Goal: Task Accomplishment & Management: Manage account settings

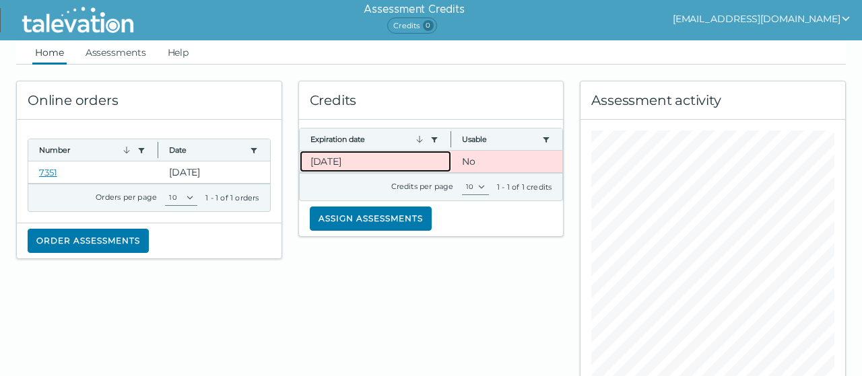
click at [388, 160] on clr-dg-cell "[DATE]" at bounding box center [376, 162] width 152 height 22
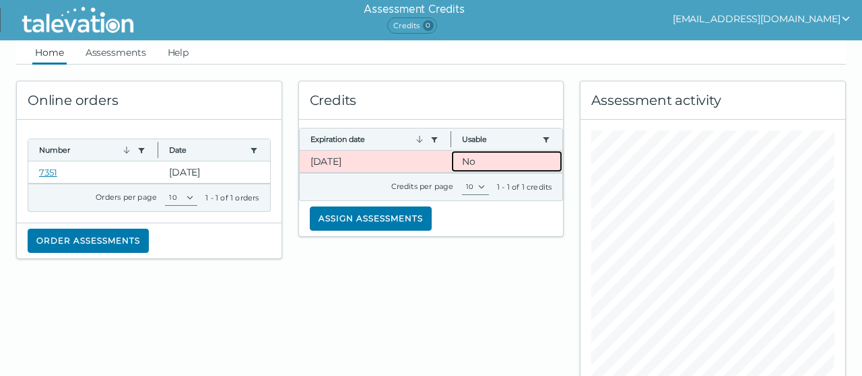
click at [487, 161] on clr-dg-cell "No" at bounding box center [506, 162] width 111 height 22
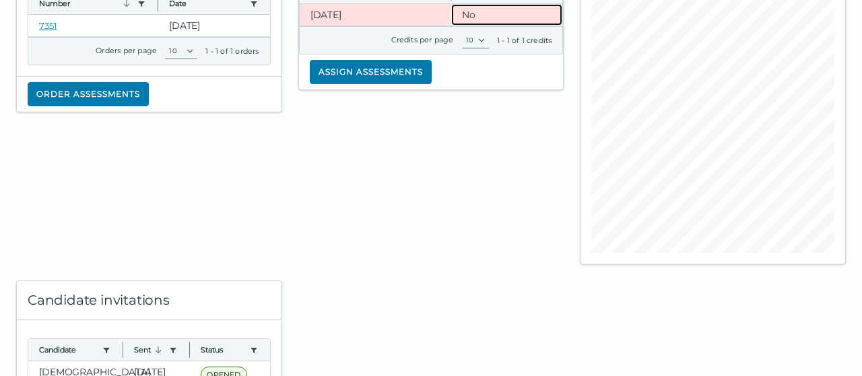
scroll to position [234, 0]
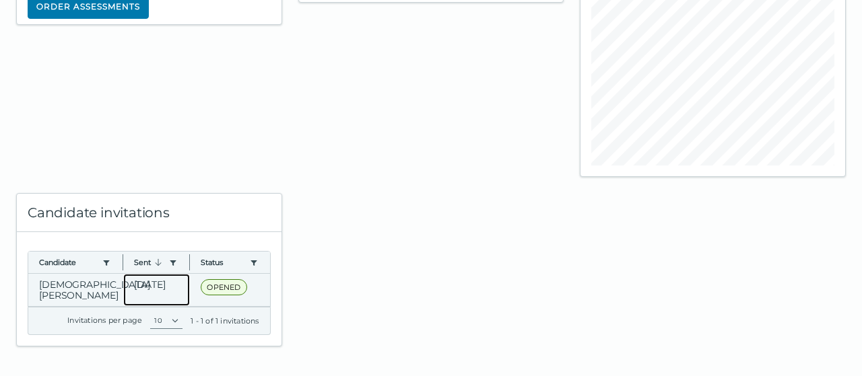
click at [139, 292] on clr-dg-cell "[DATE]" at bounding box center [156, 290] width 67 height 32
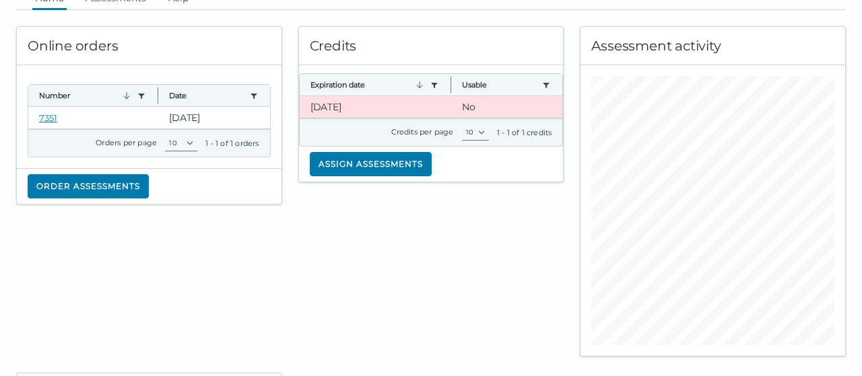
scroll to position [0, 0]
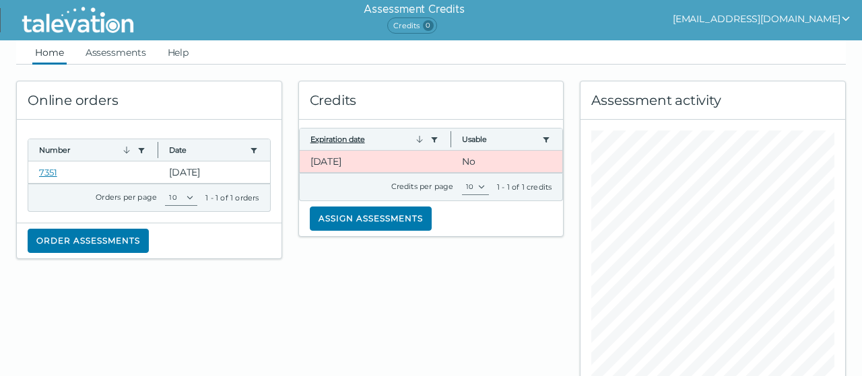
click at [394, 142] on button "Expiration date" at bounding box center [367, 139] width 115 height 11
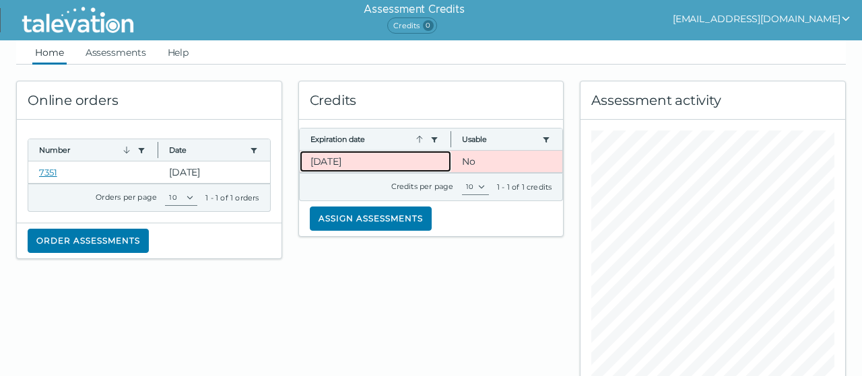
click at [376, 164] on clr-dg-cell "[DATE]" at bounding box center [376, 162] width 152 height 22
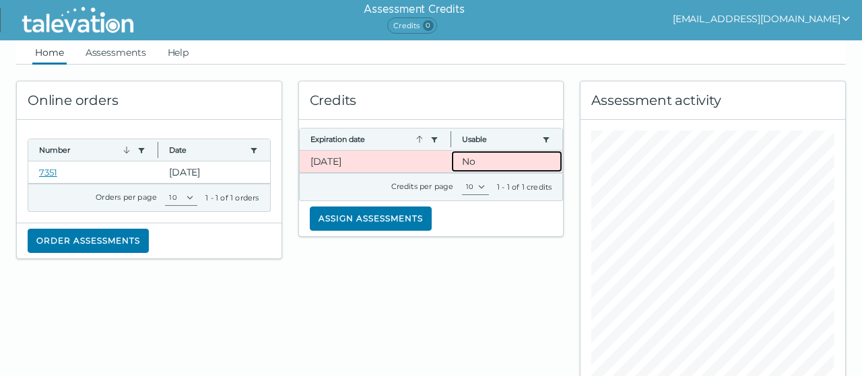
click at [502, 156] on clr-dg-cell "No" at bounding box center [506, 162] width 111 height 22
click at [764, 22] on button "[EMAIL_ADDRESS][DOMAIN_NAME]" at bounding box center [762, 19] width 178 height 16
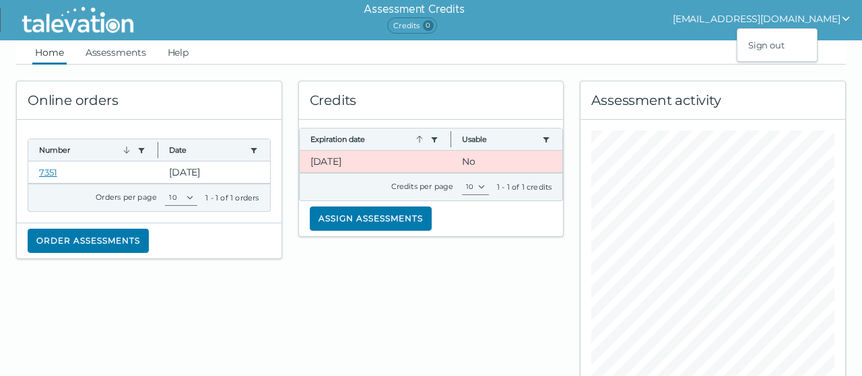
click at [541, 40] on div "Assessment Credits Credits 0 [EMAIL_ADDRESS][DOMAIN_NAME] Sign out" at bounding box center [509, 20] width 706 height 40
click at [134, 59] on link "Assessments" at bounding box center [116, 52] width 66 height 24
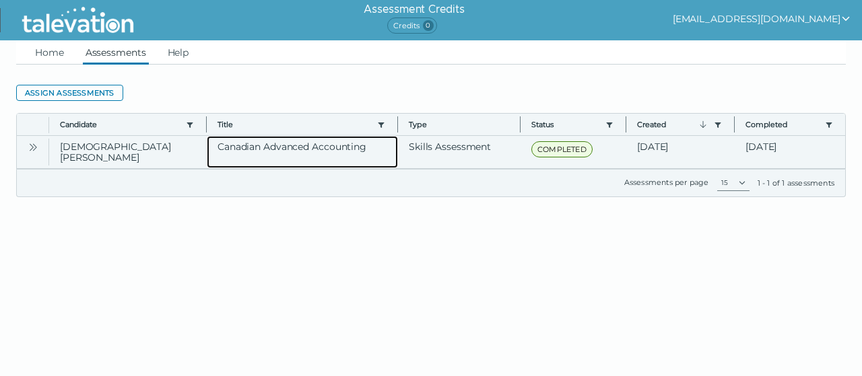
click at [380, 159] on clr-dg-cell "Canadian Advanced Accounting" at bounding box center [302, 152] width 191 height 32
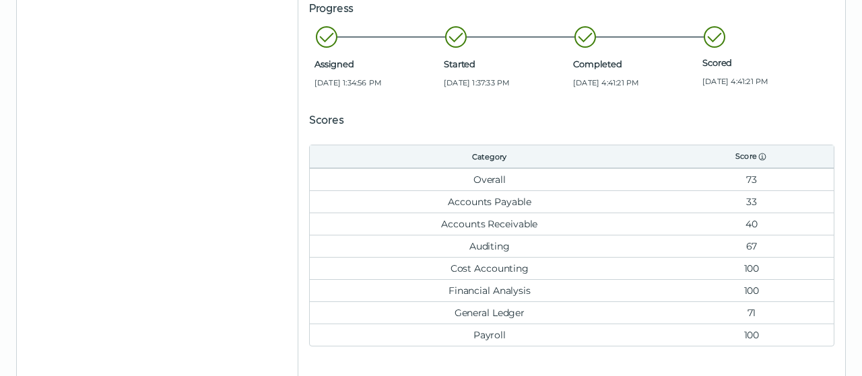
scroll to position [369, 0]
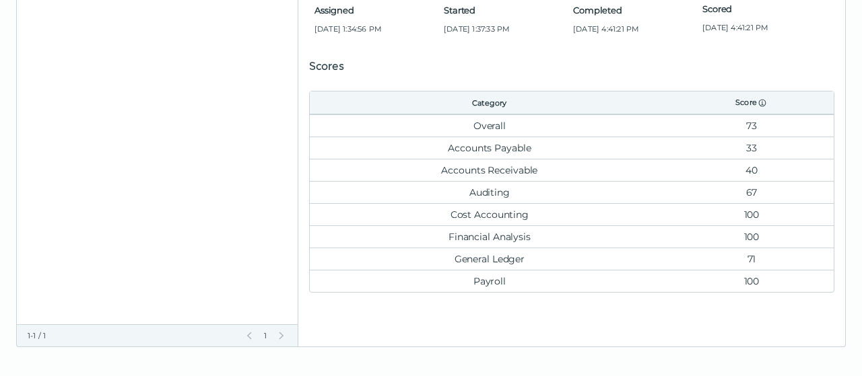
click at [751, 147] on td "33" at bounding box center [751, 148] width 164 height 22
click at [770, 227] on td "100" at bounding box center [751, 237] width 164 height 22
click at [744, 147] on td "33" at bounding box center [751, 148] width 164 height 22
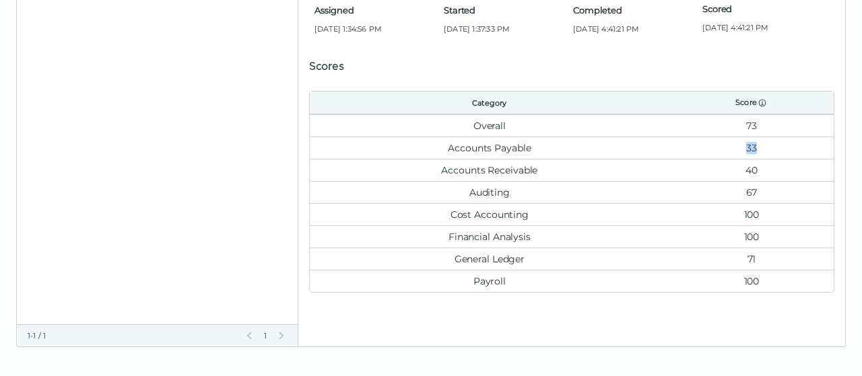
click at [744, 147] on td "33" at bounding box center [751, 148] width 164 height 22
click at [747, 164] on td "40" at bounding box center [751, 170] width 164 height 22
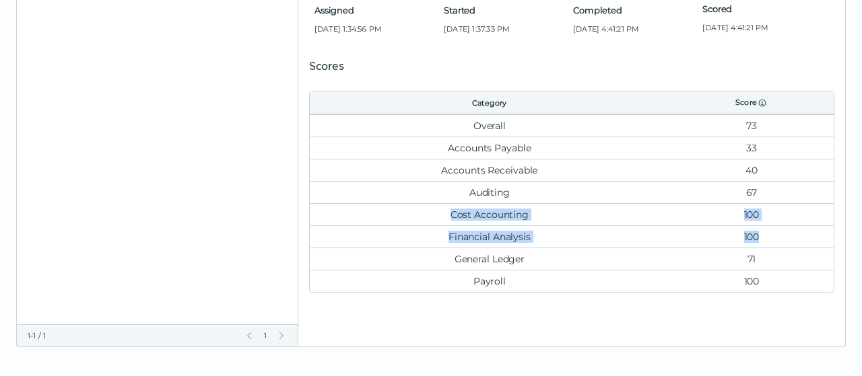
drag, startPoint x: 443, startPoint y: 215, endPoint x: 778, endPoint y: 235, distance: 335.2
click at [778, 235] on table "Category Score Overall 73 Accounts Payable 33 Accounts Receivable 40 Auditing 6…" at bounding box center [571, 192] width 525 height 202
click at [774, 239] on td "100" at bounding box center [751, 237] width 164 height 22
click at [749, 149] on td "33" at bounding box center [751, 148] width 164 height 22
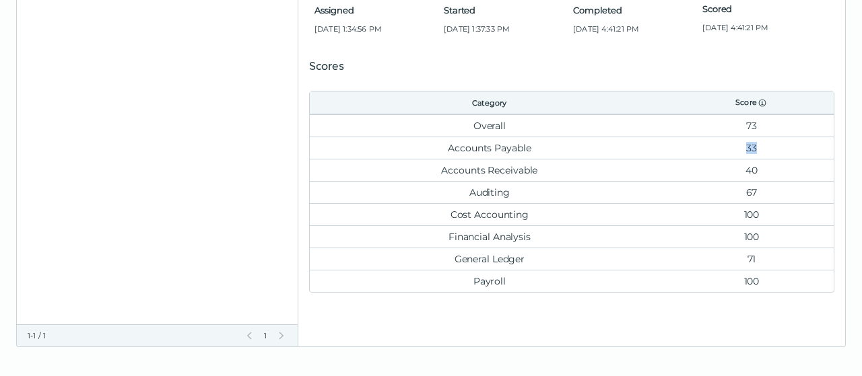
click at [749, 149] on td "33" at bounding box center [751, 148] width 164 height 22
click at [770, 172] on td "40" at bounding box center [751, 170] width 164 height 22
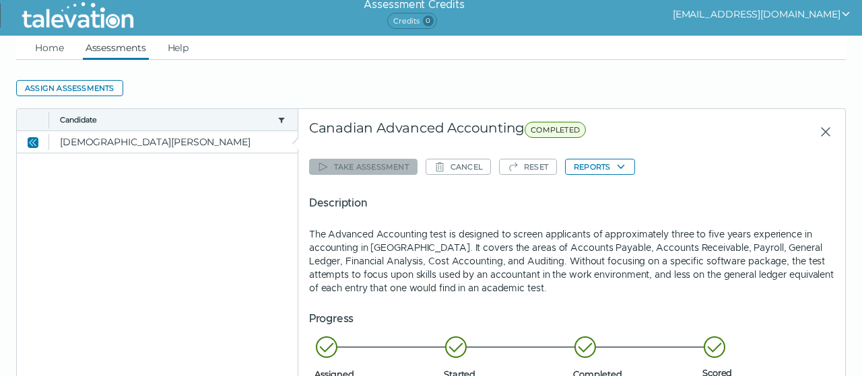
scroll to position [0, 0]
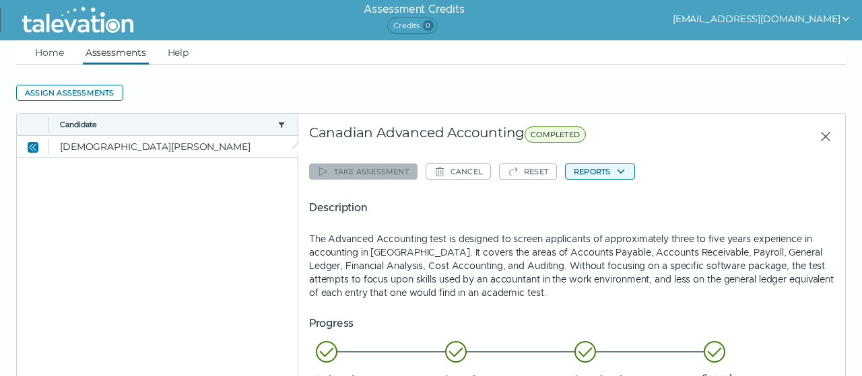
click at [596, 166] on button "Reports" at bounding box center [600, 172] width 70 height 16
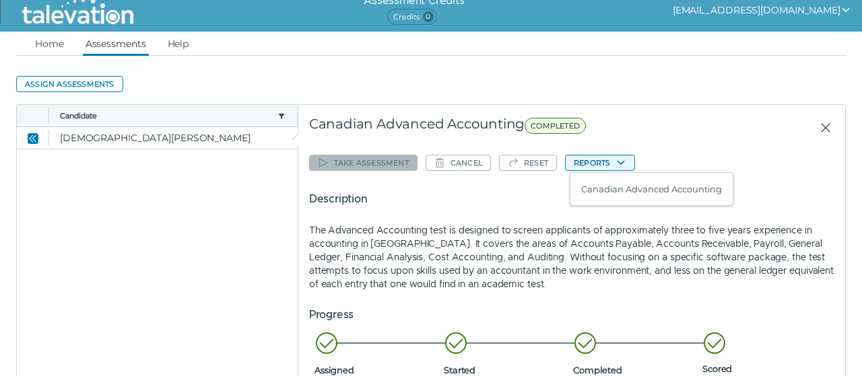
scroll to position [9, 0]
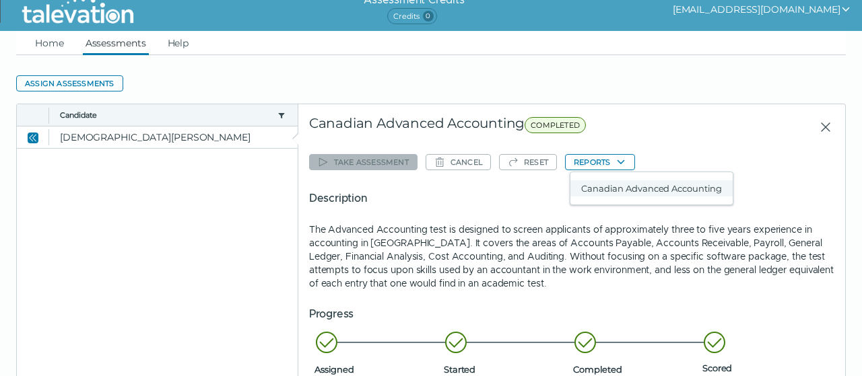
click at [629, 189] on button "Canadian Advanced Accounting" at bounding box center [651, 188] width 162 height 16
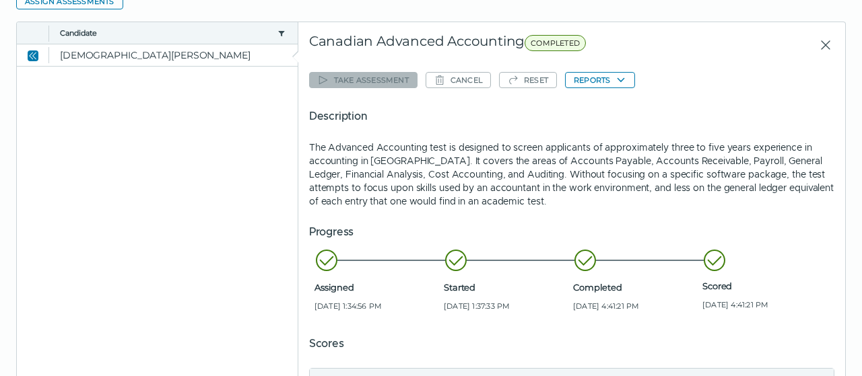
scroll to position [0, 0]
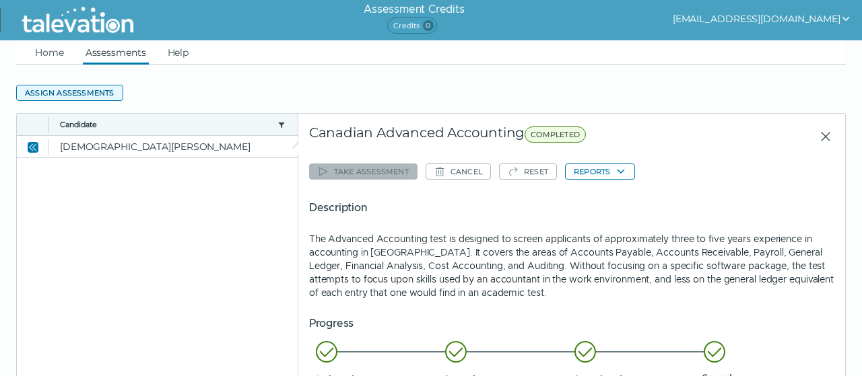
click at [81, 90] on button "Assign assessments" at bounding box center [69, 93] width 107 height 16
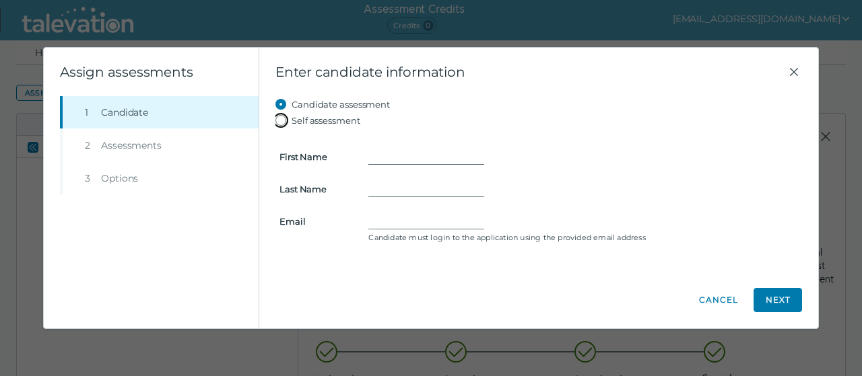
click at [289, 123] on input "Self assessment" at bounding box center [283, 120] width 16 height 16
radio input "true"
type input "[PERSON_NAME]"
type input "[EMAIL_ADDRESS][DOMAIN_NAME]"
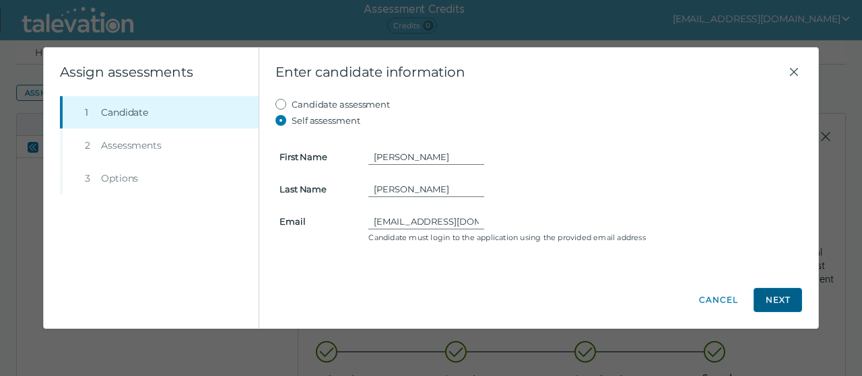
click at [778, 304] on button "Next" at bounding box center [777, 300] width 48 height 24
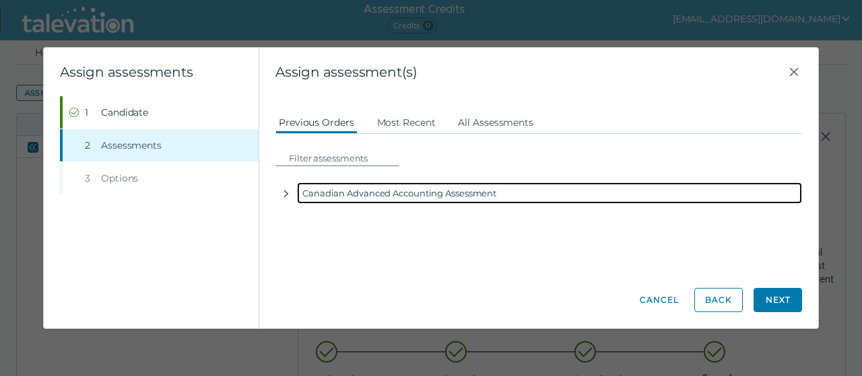
click at [453, 193] on div "Canadian Advanced Accounting Assessment" at bounding box center [549, 193] width 505 height 22
click at [283, 193] on icon "button" at bounding box center [286, 194] width 11 height 11
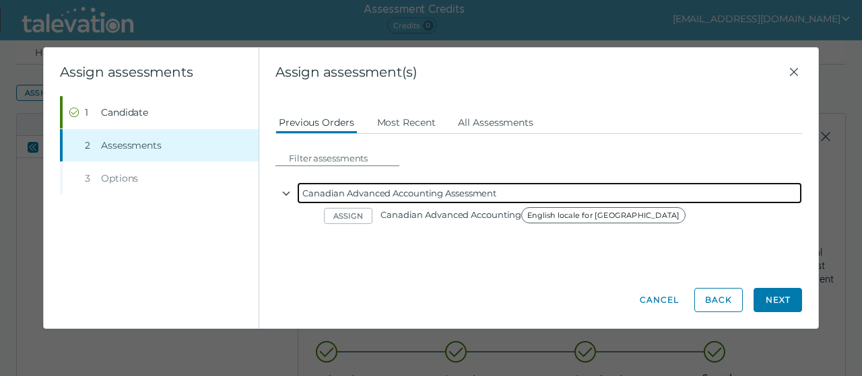
click at [384, 186] on div "Canadian Advanced Accounting Assessment" at bounding box center [549, 193] width 505 height 22
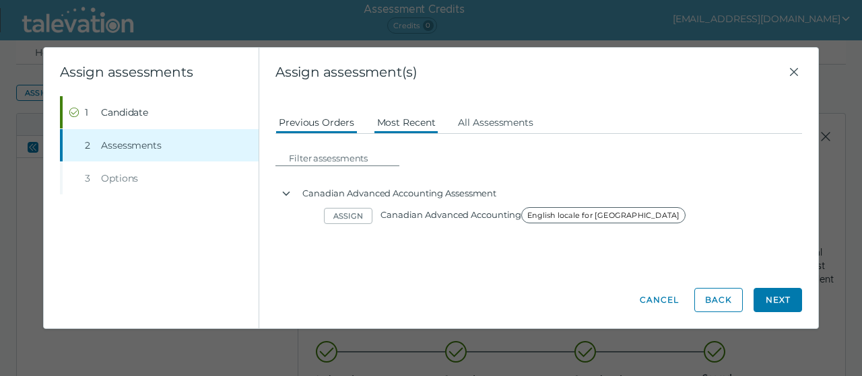
click at [412, 127] on button "Most Recent" at bounding box center [406, 122] width 65 height 24
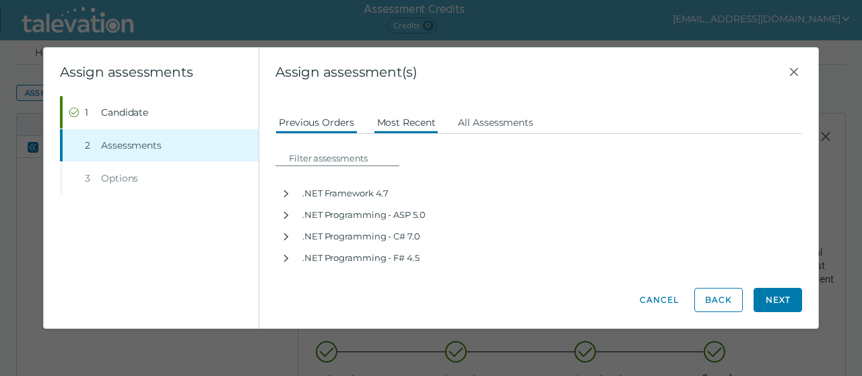
click at [317, 121] on button "Previous Orders" at bounding box center [316, 122] width 82 height 24
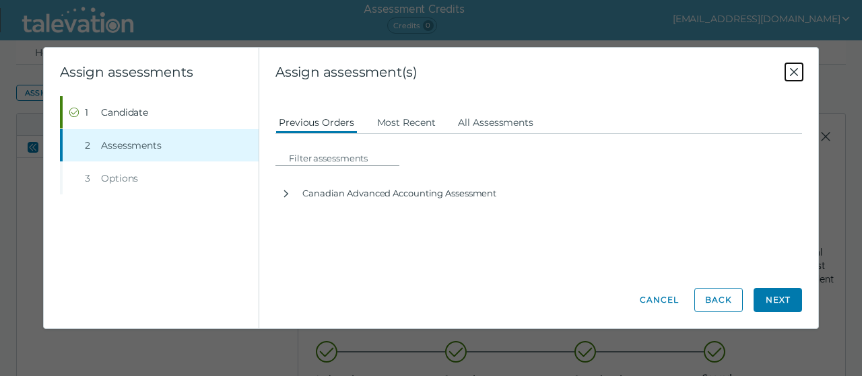
click at [800, 73] on icon "Close" at bounding box center [794, 72] width 16 height 16
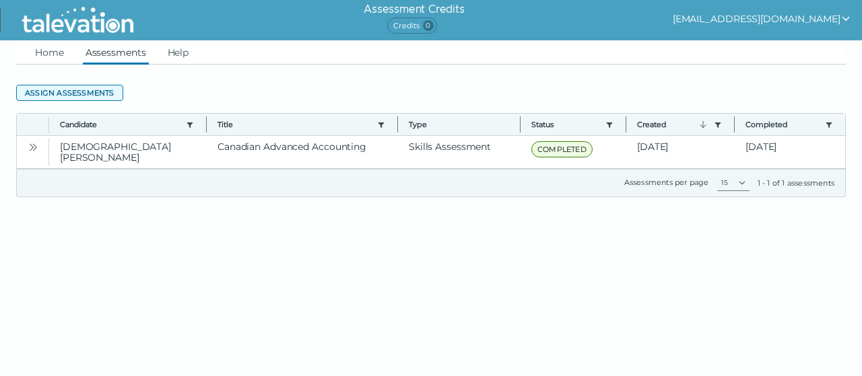
click at [71, 96] on button "Assign assessments" at bounding box center [69, 93] width 107 height 16
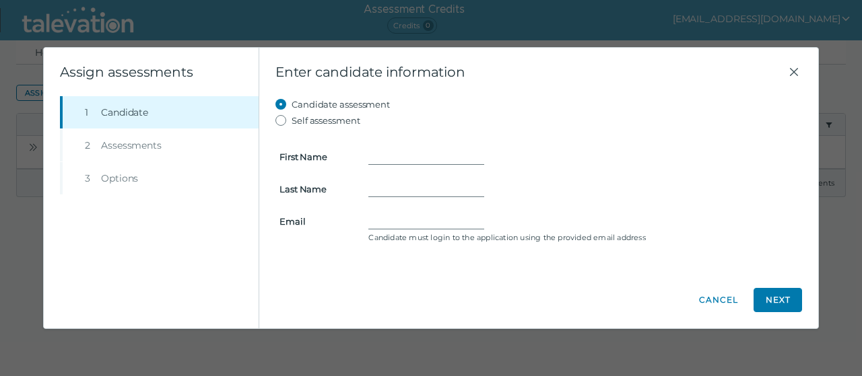
click at [303, 121] on label "Self assessment" at bounding box center [326, 120] width 69 height 16
click at [292, 121] on input "Self assessment" at bounding box center [283, 120] width 16 height 16
radio input "true"
type input "[PERSON_NAME]"
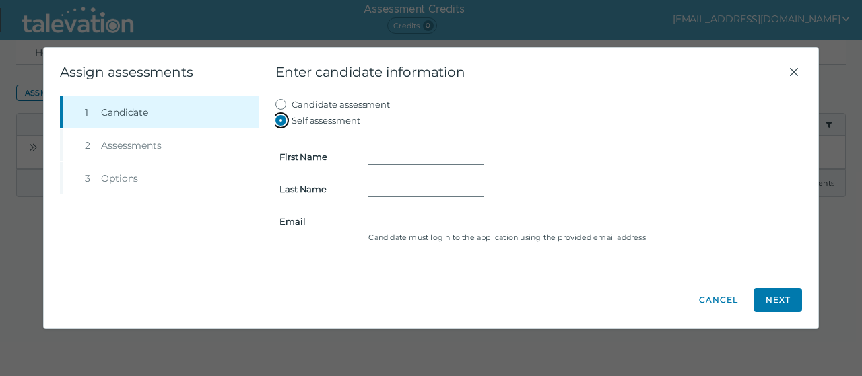
type input "[EMAIL_ADDRESS][DOMAIN_NAME]"
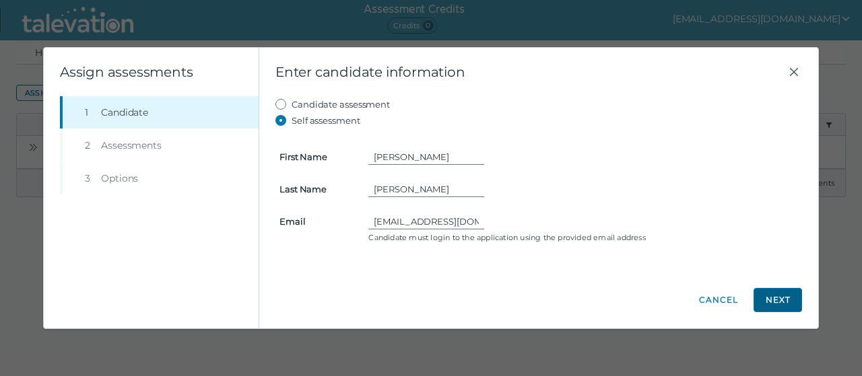
click at [790, 294] on button "Next" at bounding box center [777, 300] width 48 height 24
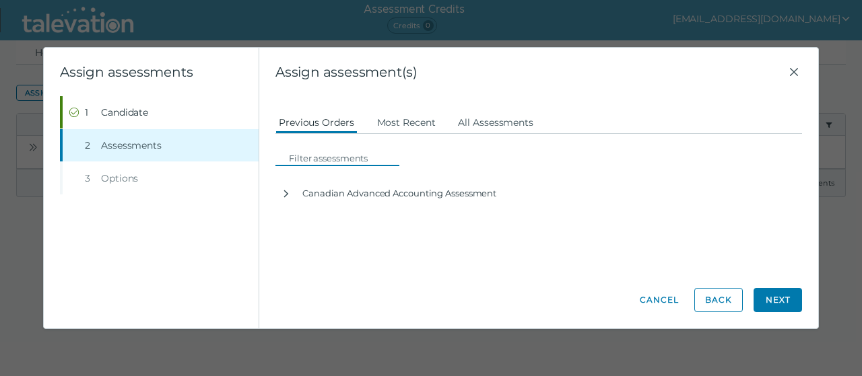
click at [324, 151] on input at bounding box center [341, 158] width 116 height 16
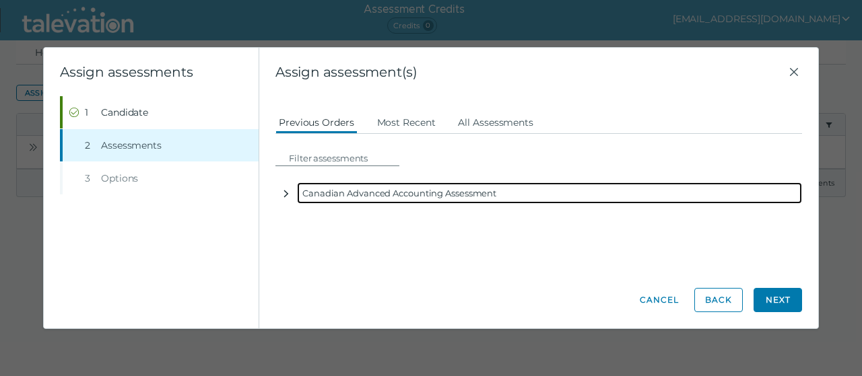
click at [287, 193] on icon "button" at bounding box center [286, 193] width 5 height 7
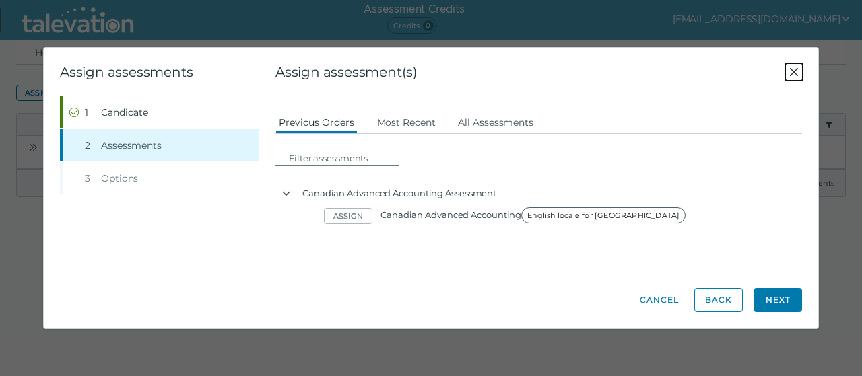
click at [796, 75] on icon "Close" at bounding box center [794, 72] width 16 height 16
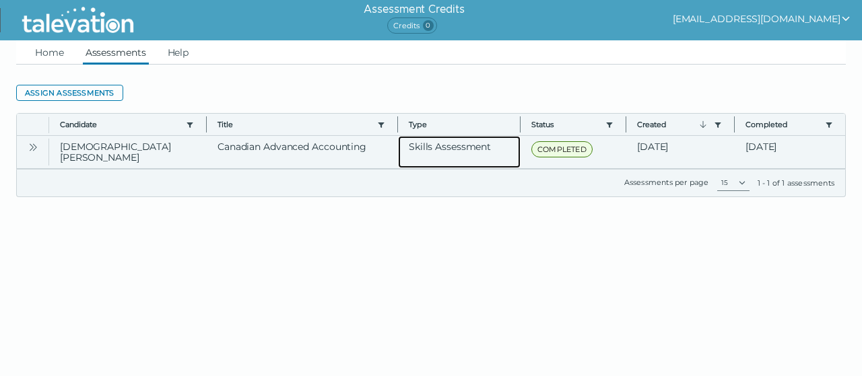
click at [456, 147] on clr-dg-cell "Skills Assessment" at bounding box center [459, 152] width 123 height 32
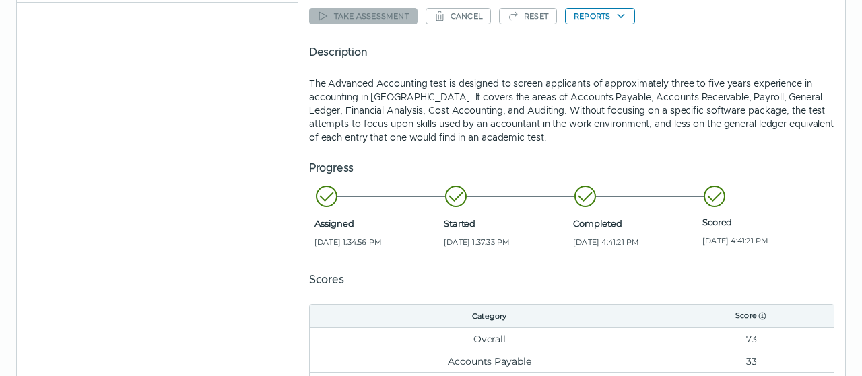
scroll to position [154, 0]
click at [601, 11] on button "Reports" at bounding box center [600, 17] width 70 height 16
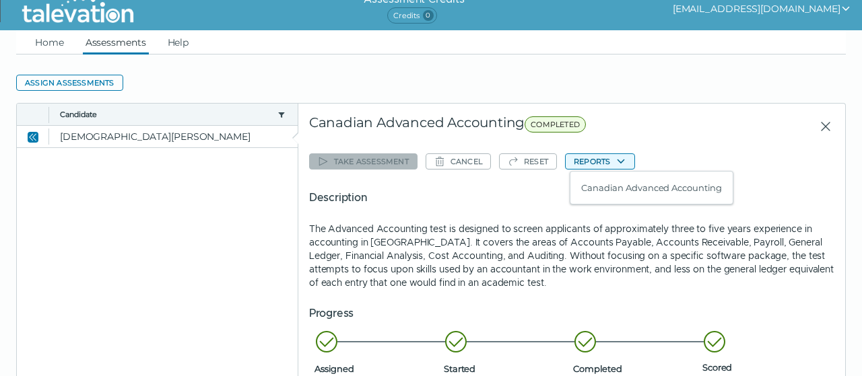
scroll to position [9, 0]
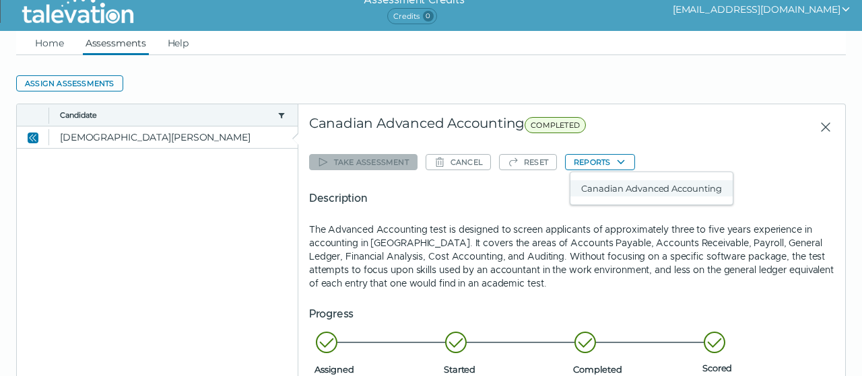
click at [634, 189] on button "Canadian Advanced Accounting" at bounding box center [651, 188] width 162 height 16
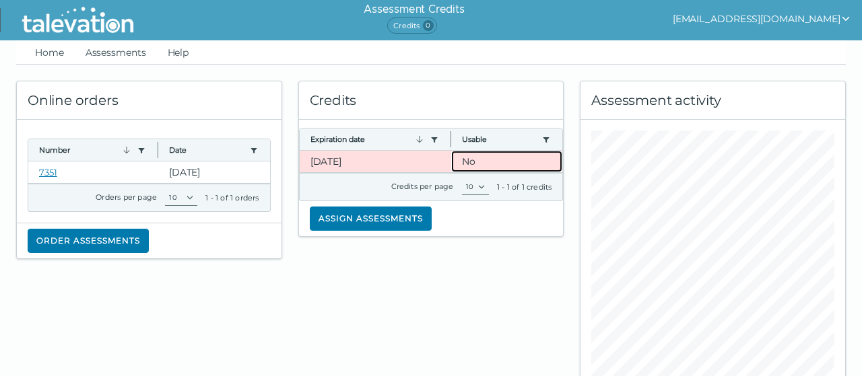
click at [493, 164] on clr-dg-cell "No" at bounding box center [506, 162] width 111 height 22
click at [477, 165] on clr-dg-cell "No" at bounding box center [506, 162] width 111 height 22
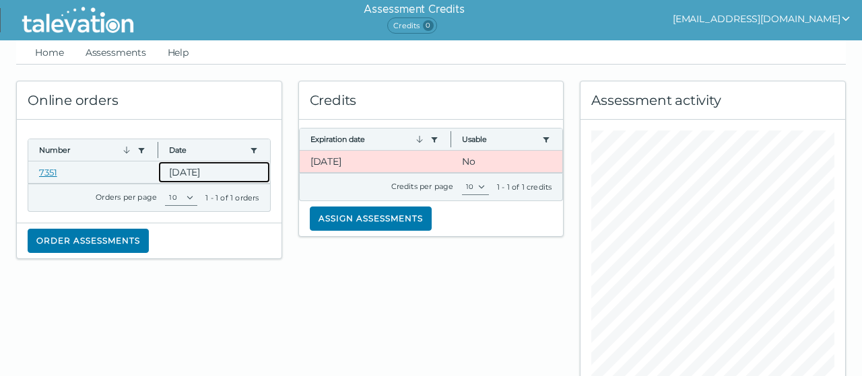
click at [197, 164] on clr-dg-cell "[DATE]" at bounding box center [214, 173] width 112 height 22
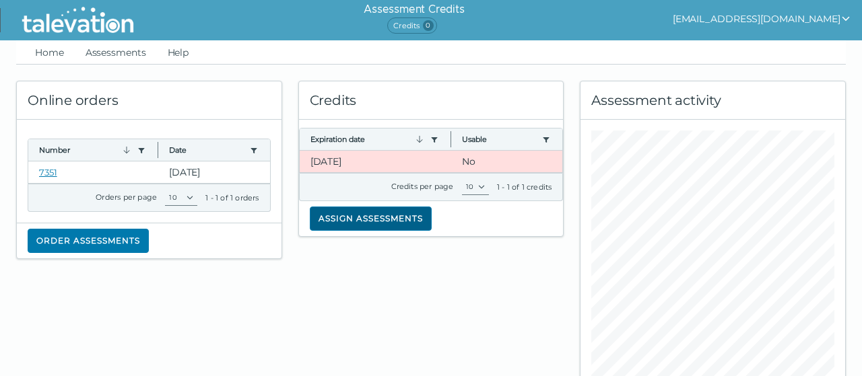
click at [384, 217] on button "Assign assessments" at bounding box center [371, 219] width 122 height 24
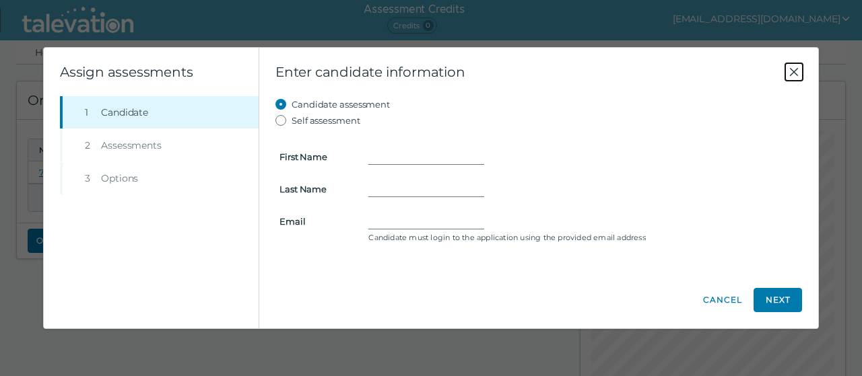
click at [792, 69] on icon "Close" at bounding box center [794, 72] width 8 height 8
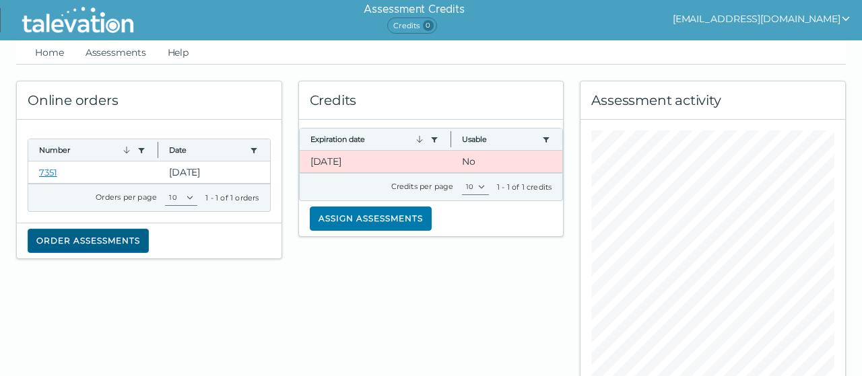
click at [110, 238] on button "Order assessments" at bounding box center [88, 241] width 121 height 24
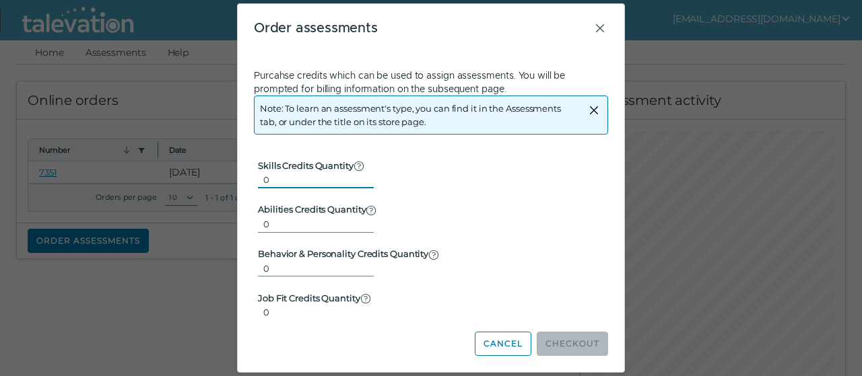
click at [357, 178] on input "0" at bounding box center [316, 180] width 116 height 16
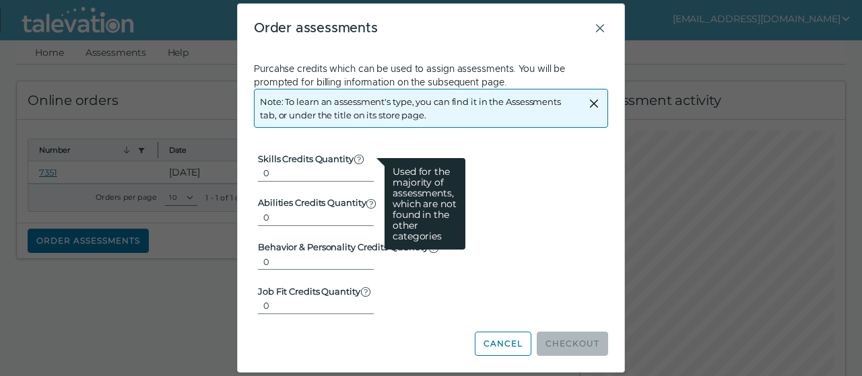
click at [384, 170] on clr-tooltip-content "Used for the majority of assessments, which are not found in the other categori…" at bounding box center [424, 204] width 81 height 92
click at [374, 170] on input "0" at bounding box center [316, 173] width 116 height 16
click at [384, 170] on clr-tooltip-content "Used for the majority of assessments, which are not found in the other categori…" at bounding box center [424, 204] width 81 height 92
click at [374, 170] on input "0" at bounding box center [316, 173] width 116 height 16
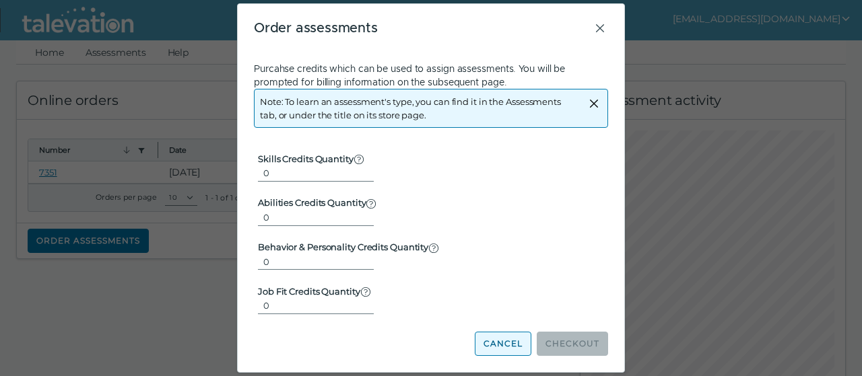
click at [496, 333] on button "Cancel" at bounding box center [503, 344] width 57 height 24
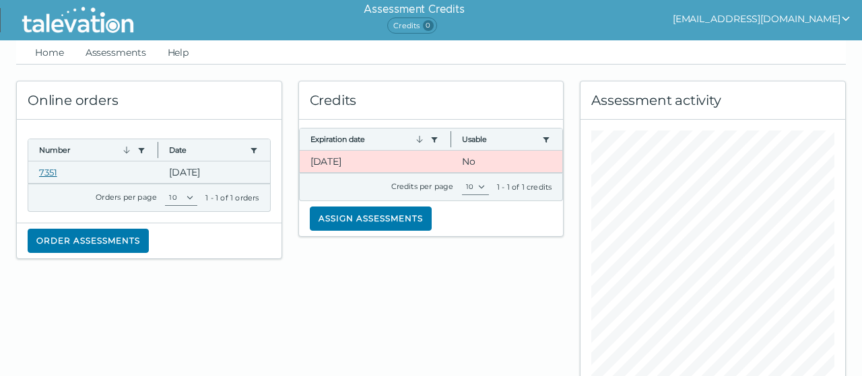
click at [50, 170] on link "7351" at bounding box center [48, 172] width 18 height 11
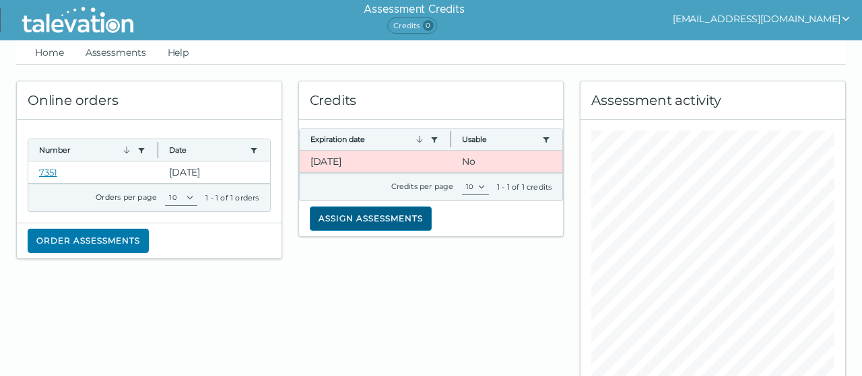
click at [406, 211] on button "Assign assessments" at bounding box center [371, 219] width 122 height 24
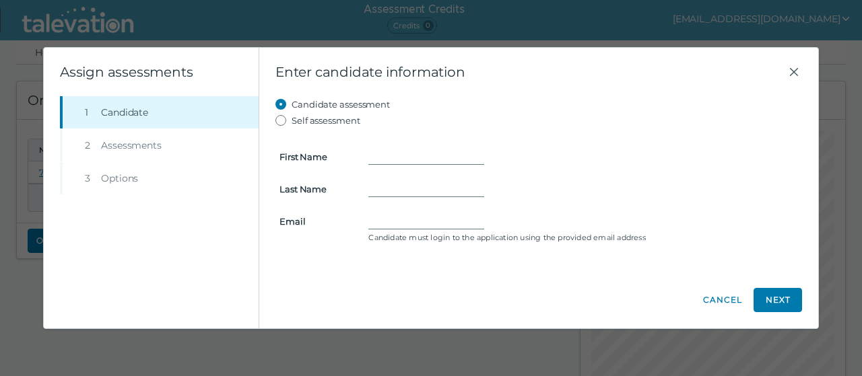
click at [325, 118] on label "Self assessment" at bounding box center [326, 120] width 69 height 16
click at [292, 118] on input "Self assessment" at bounding box center [283, 120] width 16 height 16
radio input "true"
type input "[PERSON_NAME]"
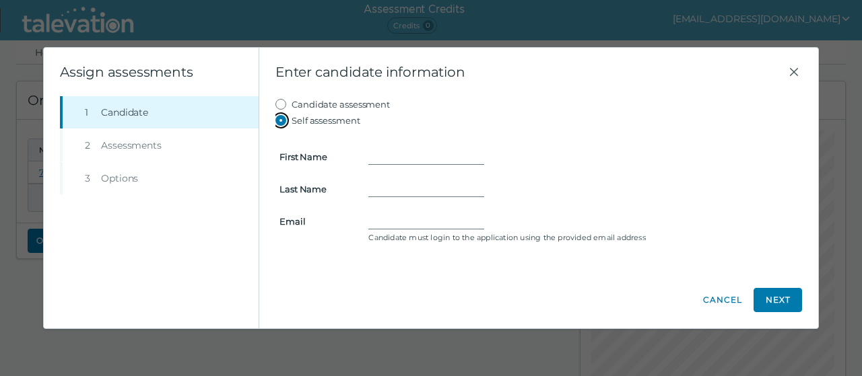
type input "[EMAIL_ADDRESS][DOMAIN_NAME]"
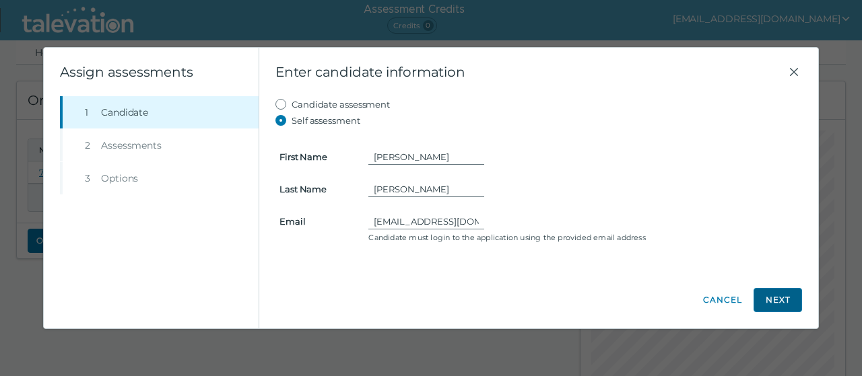
click at [771, 302] on button "Next" at bounding box center [777, 300] width 48 height 24
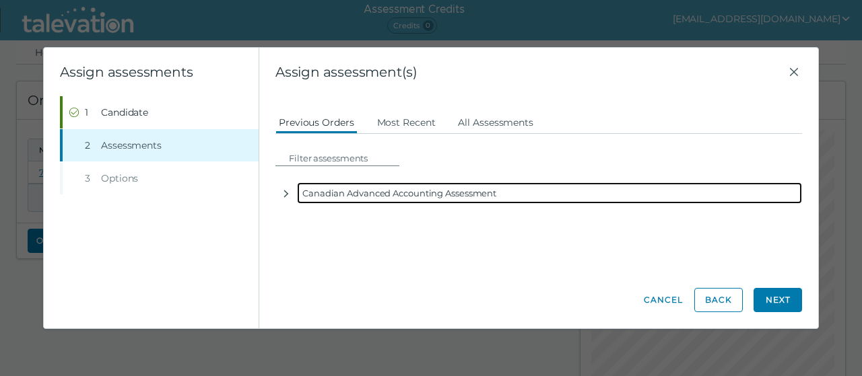
click at [421, 189] on div "Canadian Advanced Accounting Assessment" at bounding box center [549, 193] width 505 height 22
click at [285, 188] on button "button" at bounding box center [286, 193] width 22 height 22
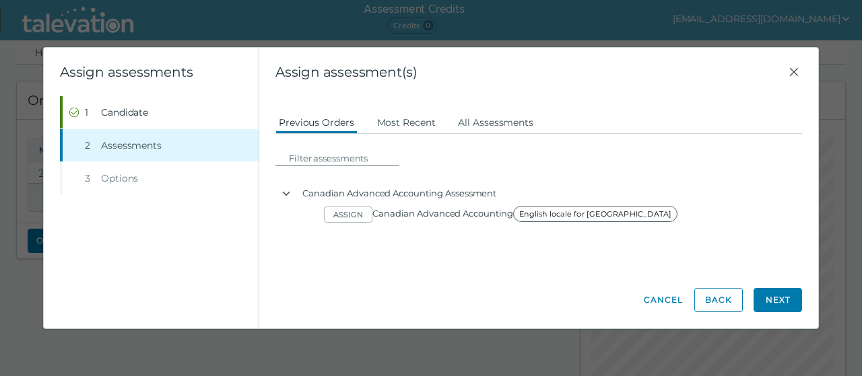
click at [375, 227] on div "Candidate assessment Self assessment First Name Krishnapriya Last Name Venkates…" at bounding box center [538, 184] width 526 height 176
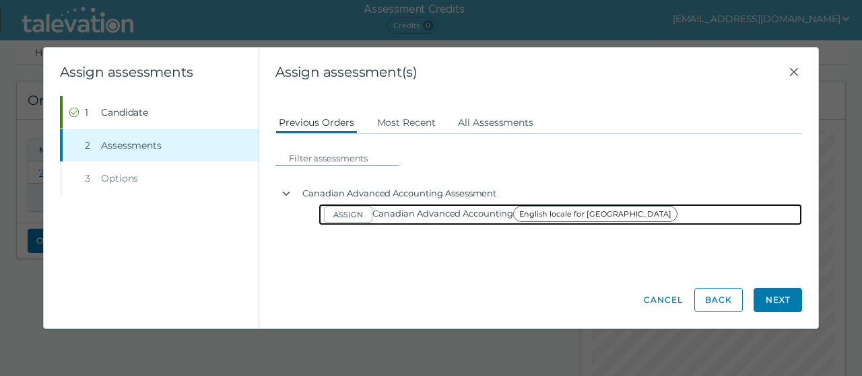
click at [550, 218] on span "English locale for [GEOGRAPHIC_DATA]" at bounding box center [595, 214] width 164 height 16
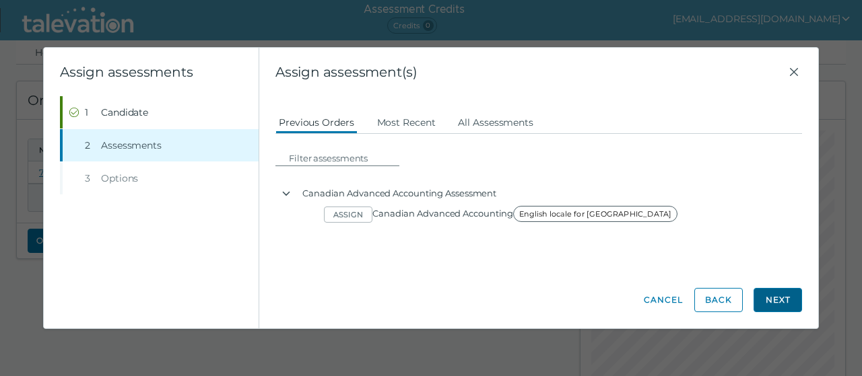
click at [783, 298] on button "Next" at bounding box center [777, 300] width 48 height 24
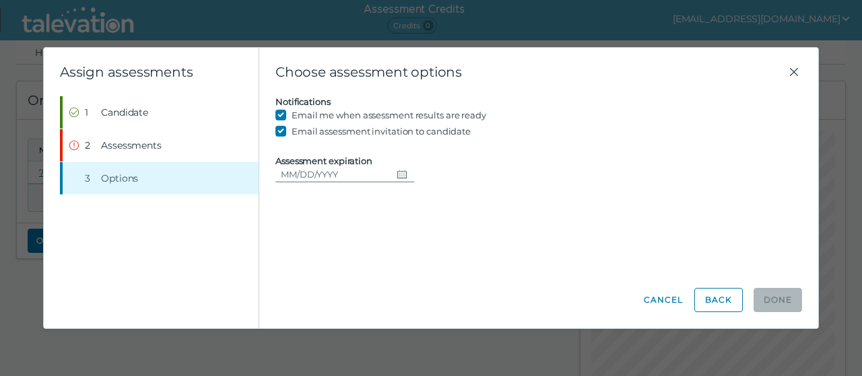
click at [433, 172] on clr-date-container "Assessment expiration" at bounding box center [538, 169] width 526 height 27
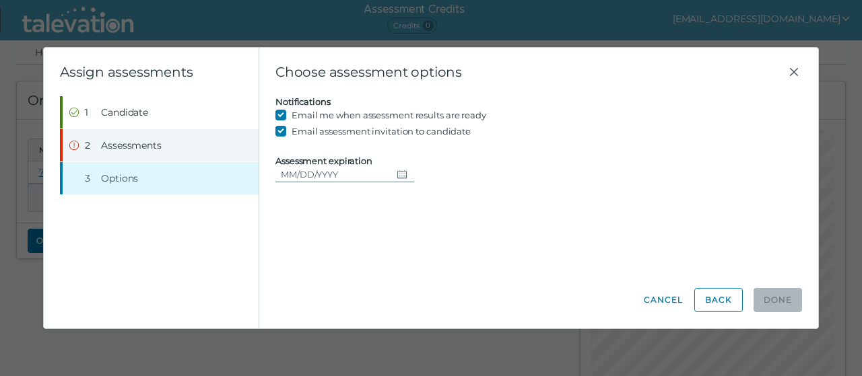
click at [128, 143] on span "Assessments" at bounding box center [131, 145] width 61 height 13
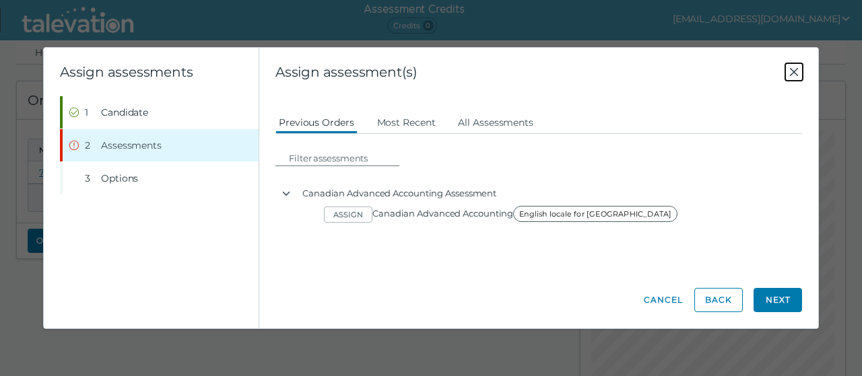
click at [798, 65] on icon "Close" at bounding box center [794, 72] width 16 height 16
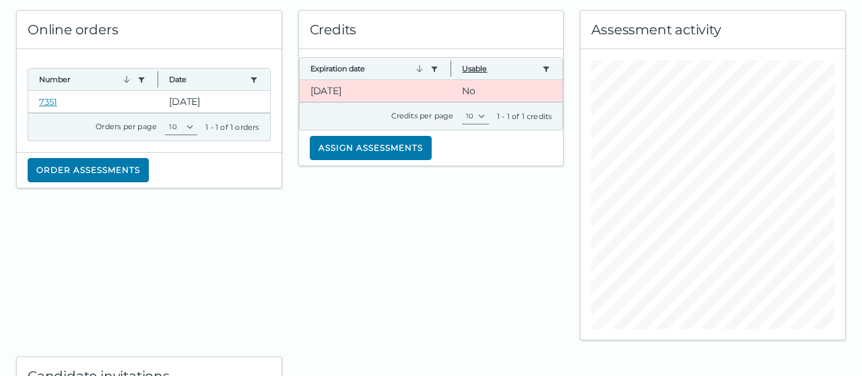
scroll to position [234, 0]
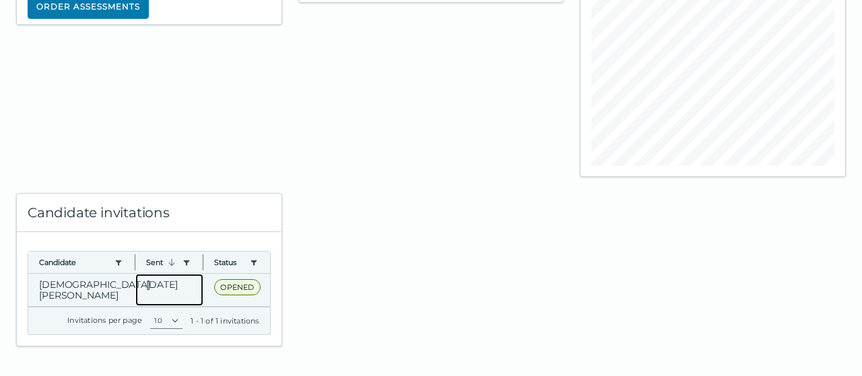
click at [163, 291] on clr-dg-cell "[DATE]" at bounding box center [169, 290] width 68 height 32
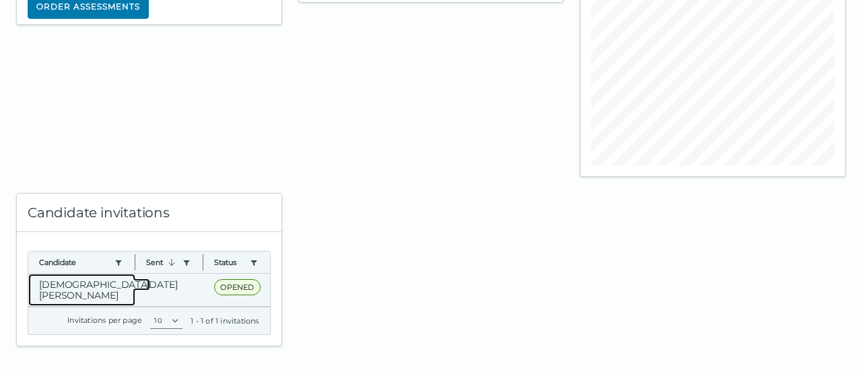
click at [95, 283] on clr-dg-cell "[DEMOGRAPHIC_DATA][PERSON_NAME]" at bounding box center [81, 290] width 107 height 32
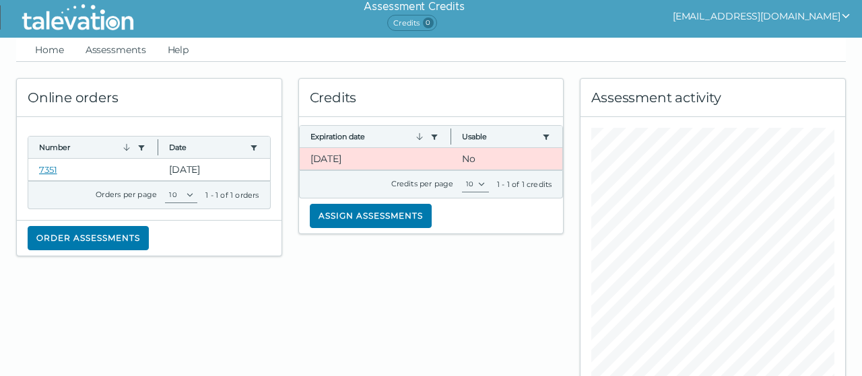
scroll to position [0, 0]
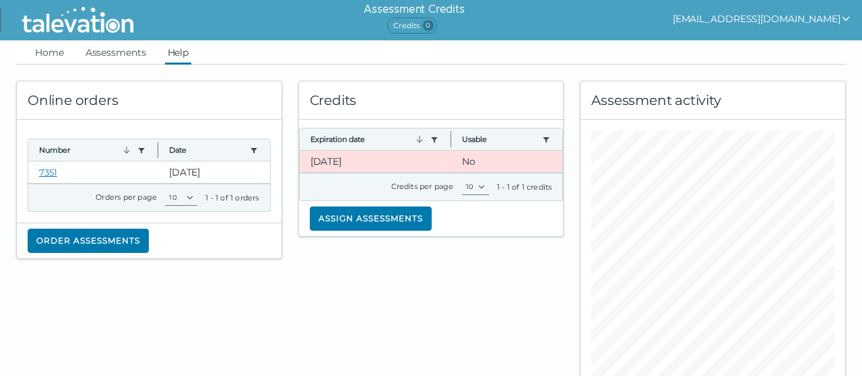
click at [184, 57] on link "Help" at bounding box center [178, 52] width 27 height 24
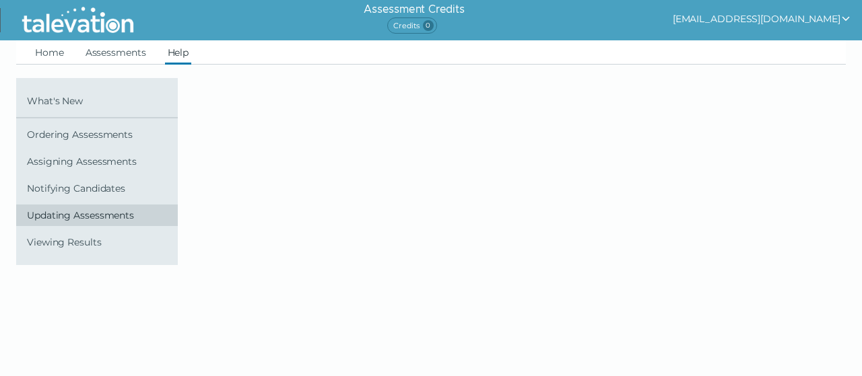
click at [110, 213] on span "Updating Assessments" at bounding box center [99, 215] width 145 height 11
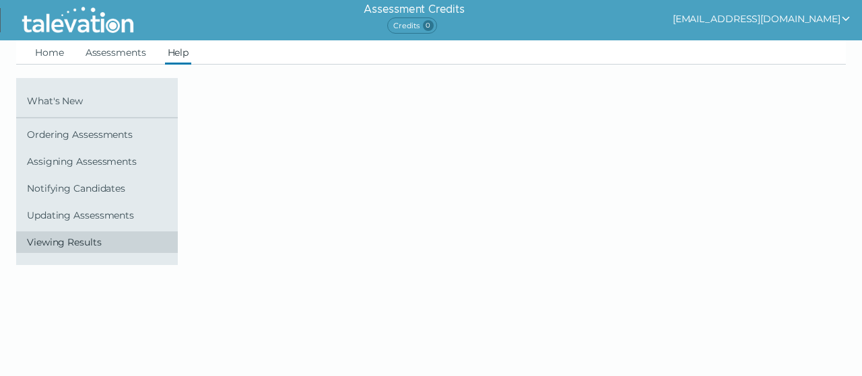
click at [82, 250] on link "Viewing Results" at bounding box center [97, 243] width 162 height 22
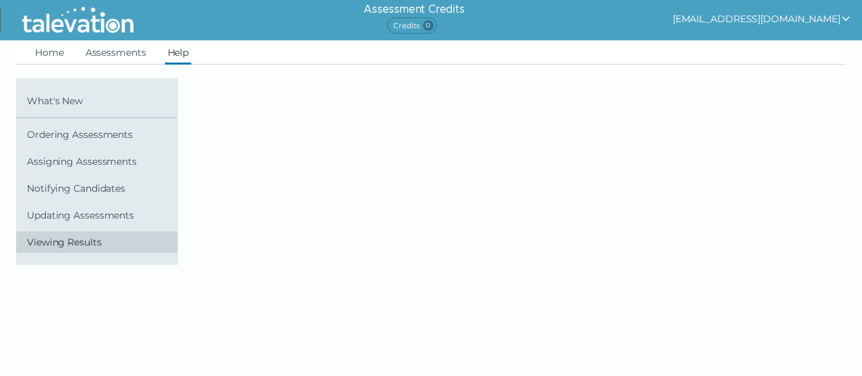
click at [82, 250] on link "Viewing Results" at bounding box center [97, 243] width 162 height 22
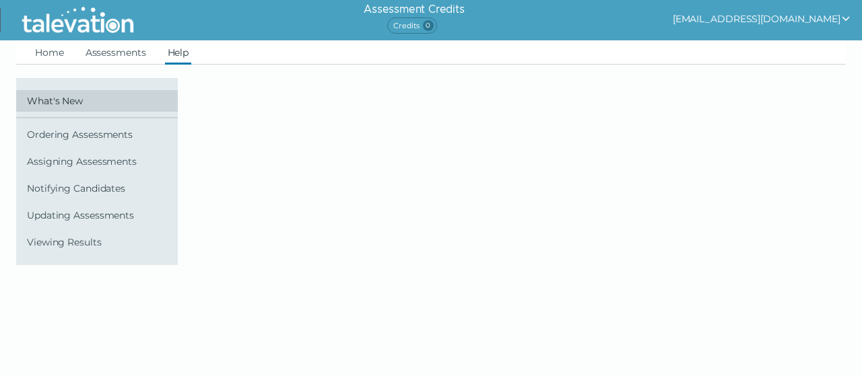
click at [71, 109] on link "What's New" at bounding box center [97, 101] width 162 height 22
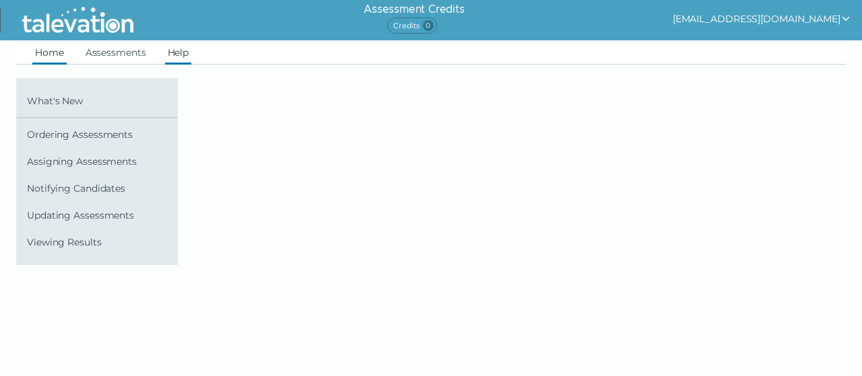
click at [57, 48] on link "Home" at bounding box center [49, 52] width 34 height 24
